Goal: Task Accomplishment & Management: Manage account settings

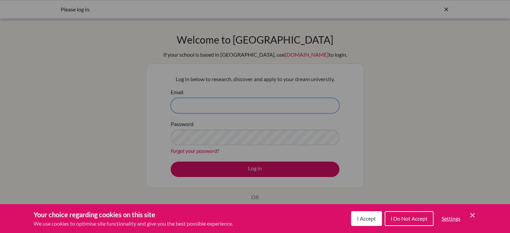
type input "[EMAIL_ADDRESS][DOMAIN_NAME]"
click at [372, 222] on button "I Accept" at bounding box center [366, 218] width 31 height 15
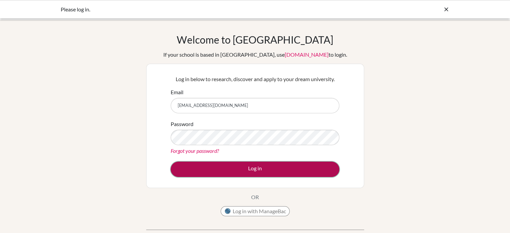
click at [251, 174] on button "Log in" at bounding box center [255, 169] width 169 height 15
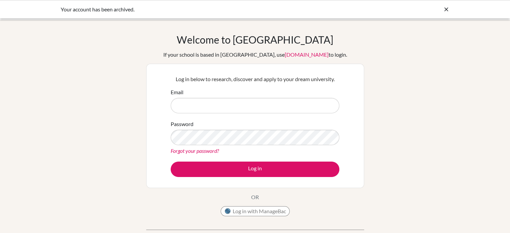
type input "pdixit@bisvietnam.com"
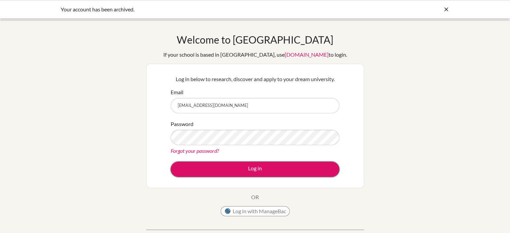
click at [251, 174] on button "Log in" at bounding box center [255, 169] width 169 height 15
